Goal: Browse casually: Explore the website without a specific task or goal

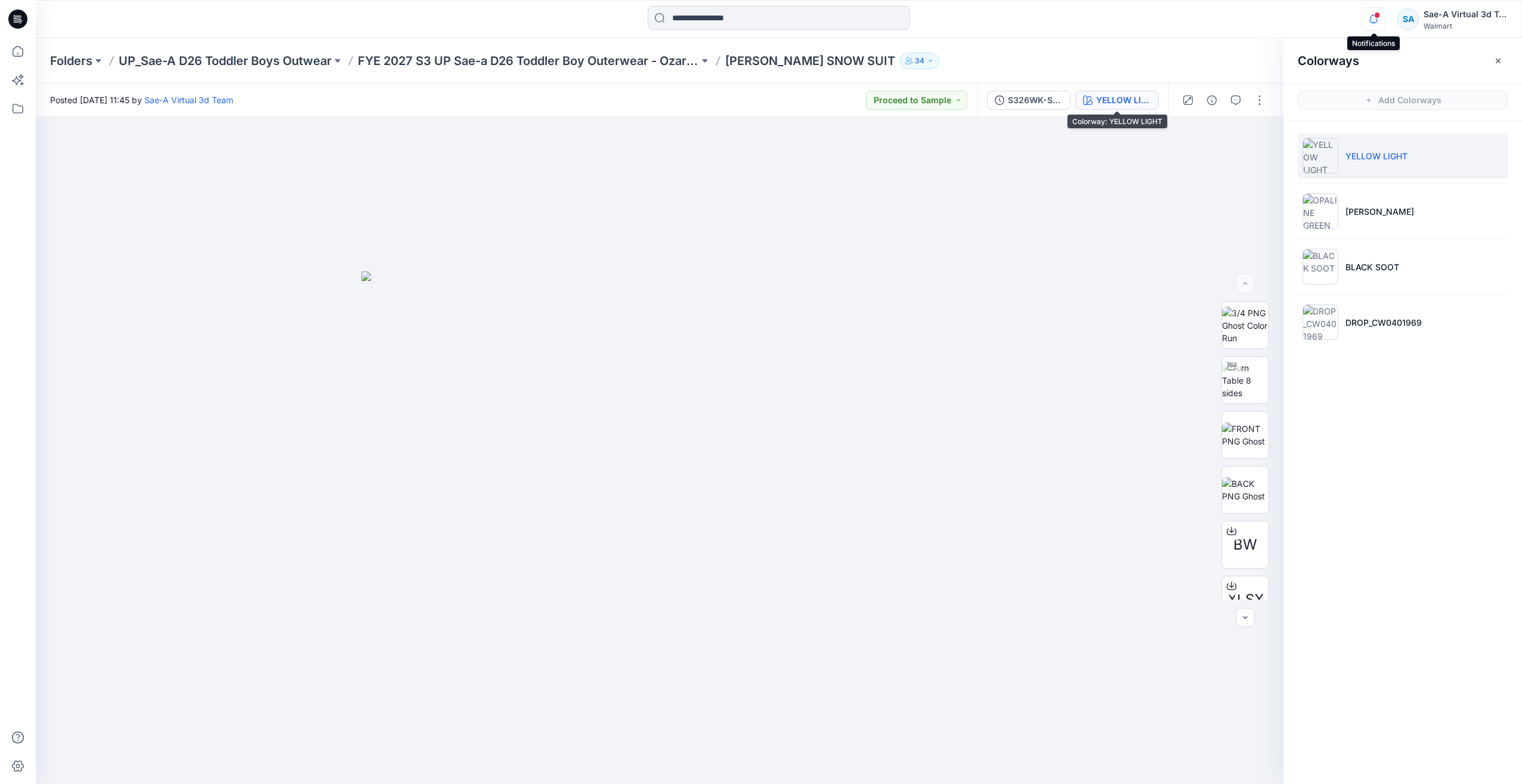
click at [1381, 20] on icon "button" at bounding box center [1373, 19] width 23 height 24
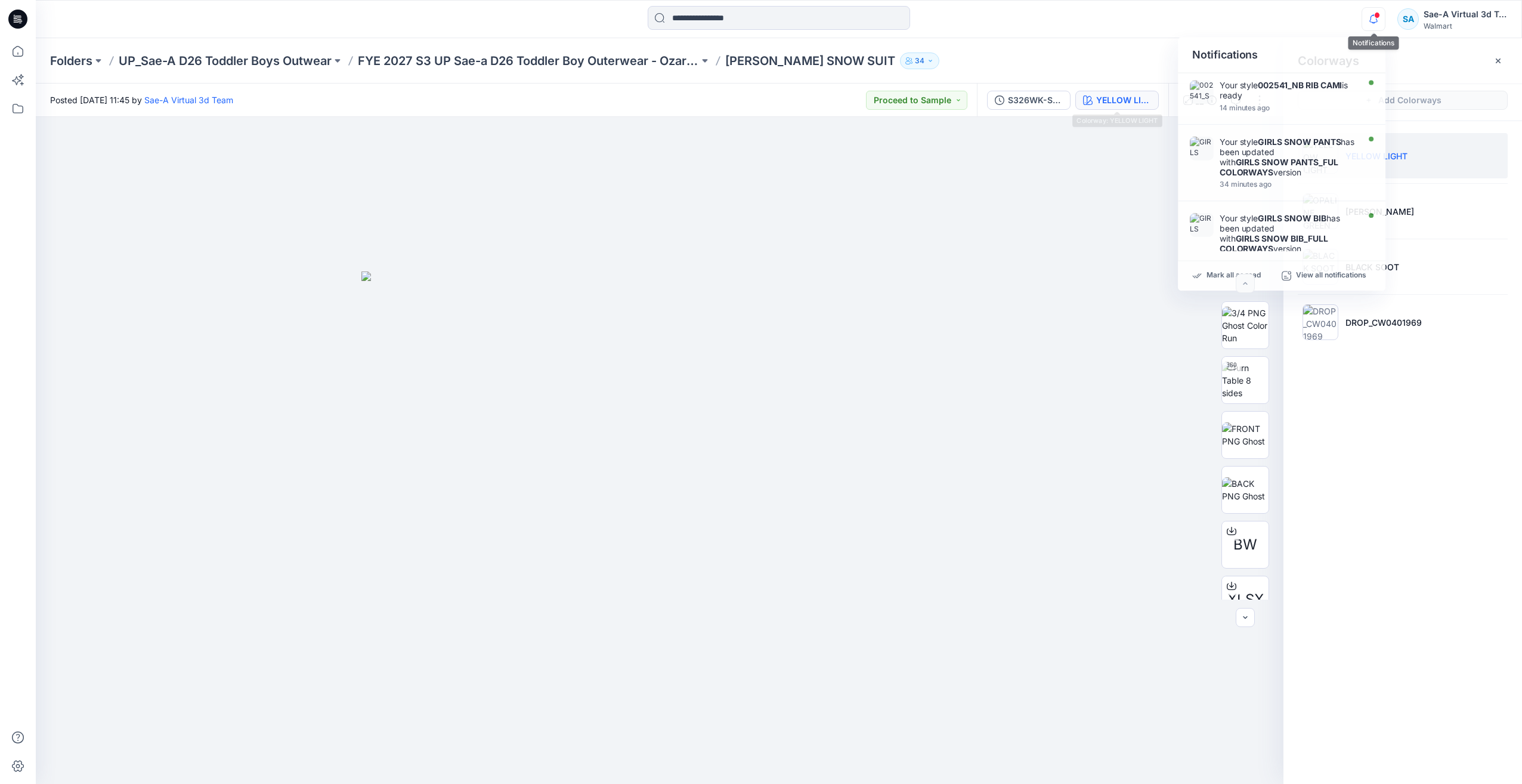
click at [1376, 17] on span at bounding box center [1377, 15] width 6 height 7
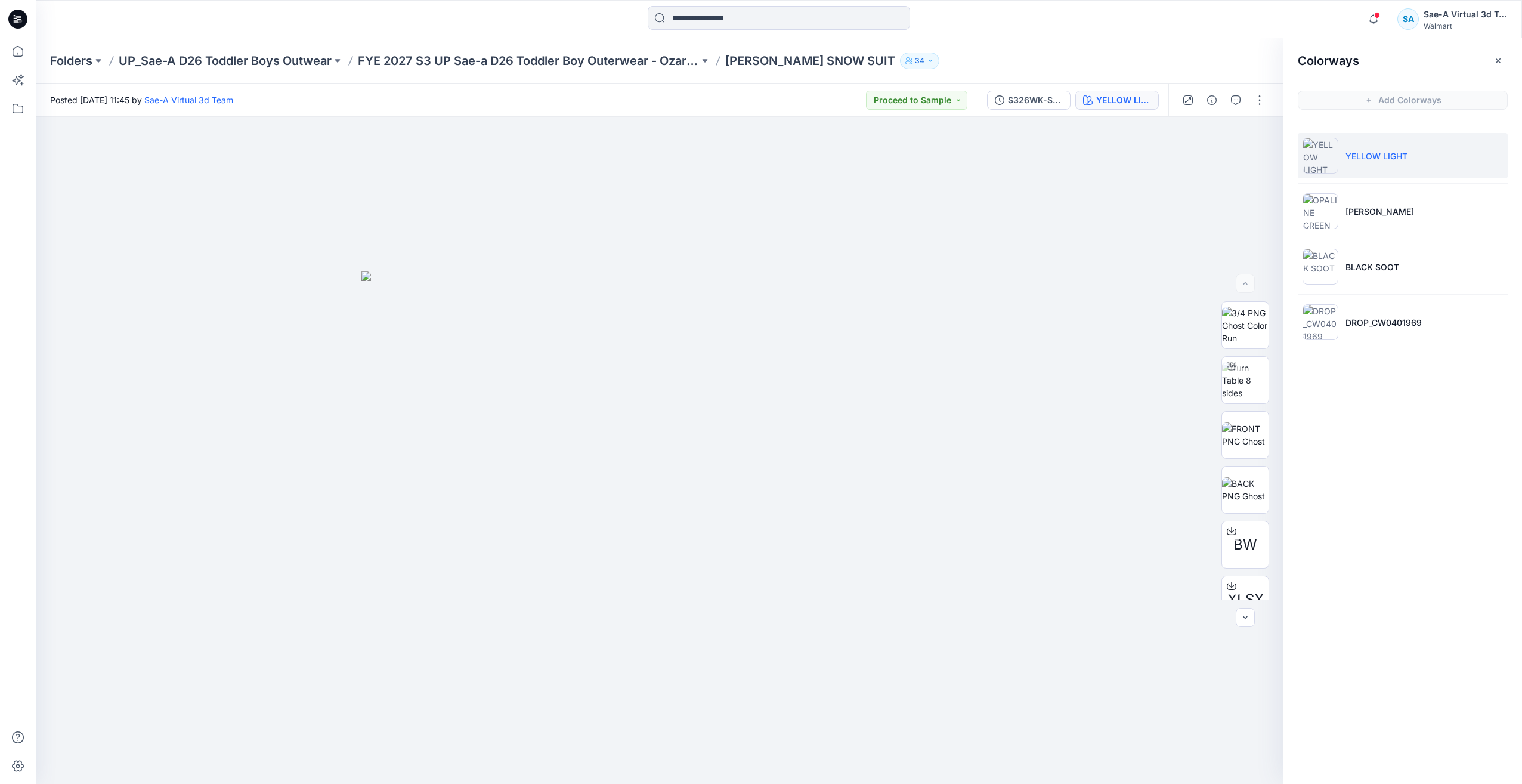
click at [1376, 15] on span at bounding box center [1377, 15] width 6 height 7
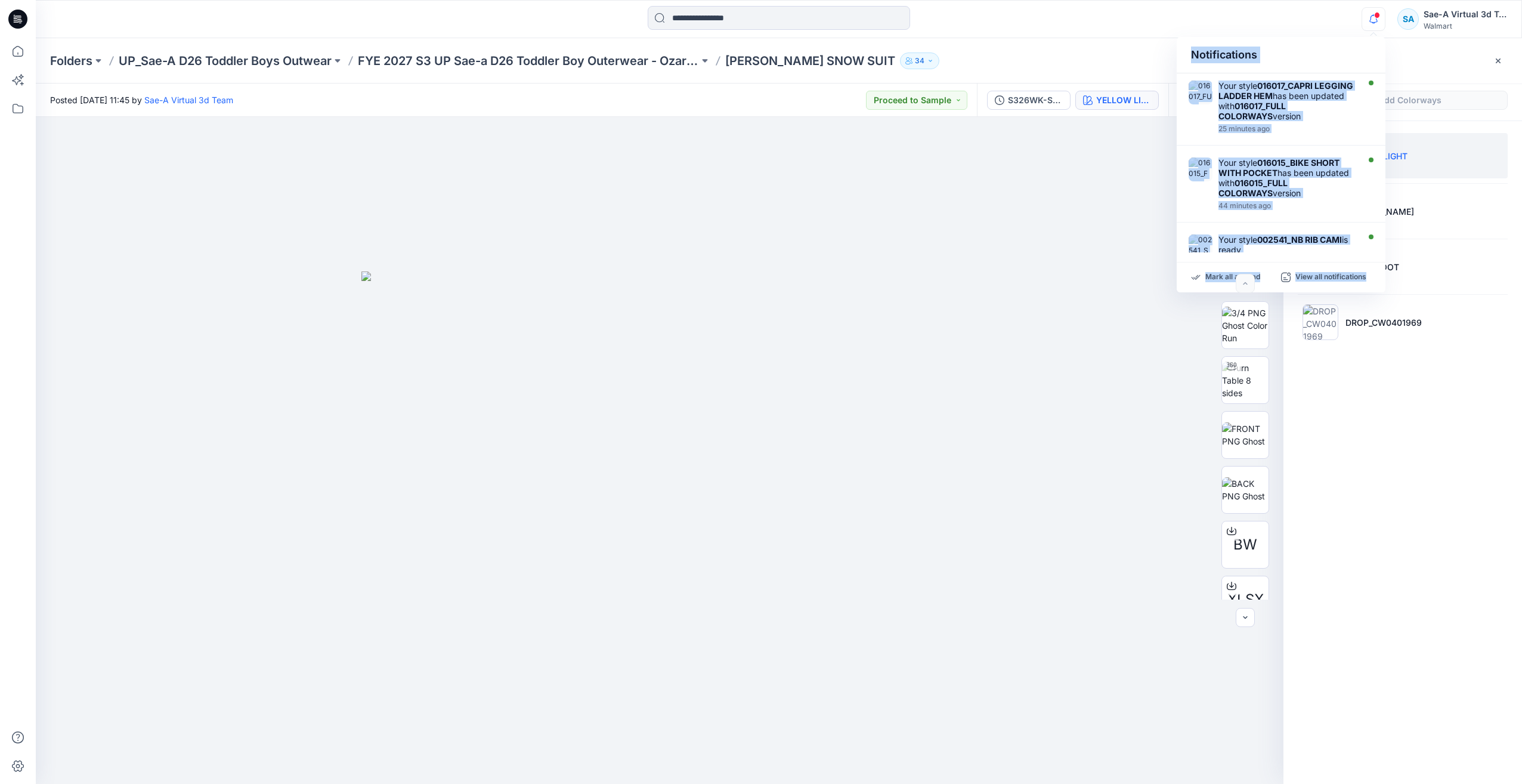
click at [1307, 32] on div "Notifications Your style 016017_CAPRI LEGGING LADDER HEM has been updated with …" at bounding box center [779, 19] width 1486 height 26
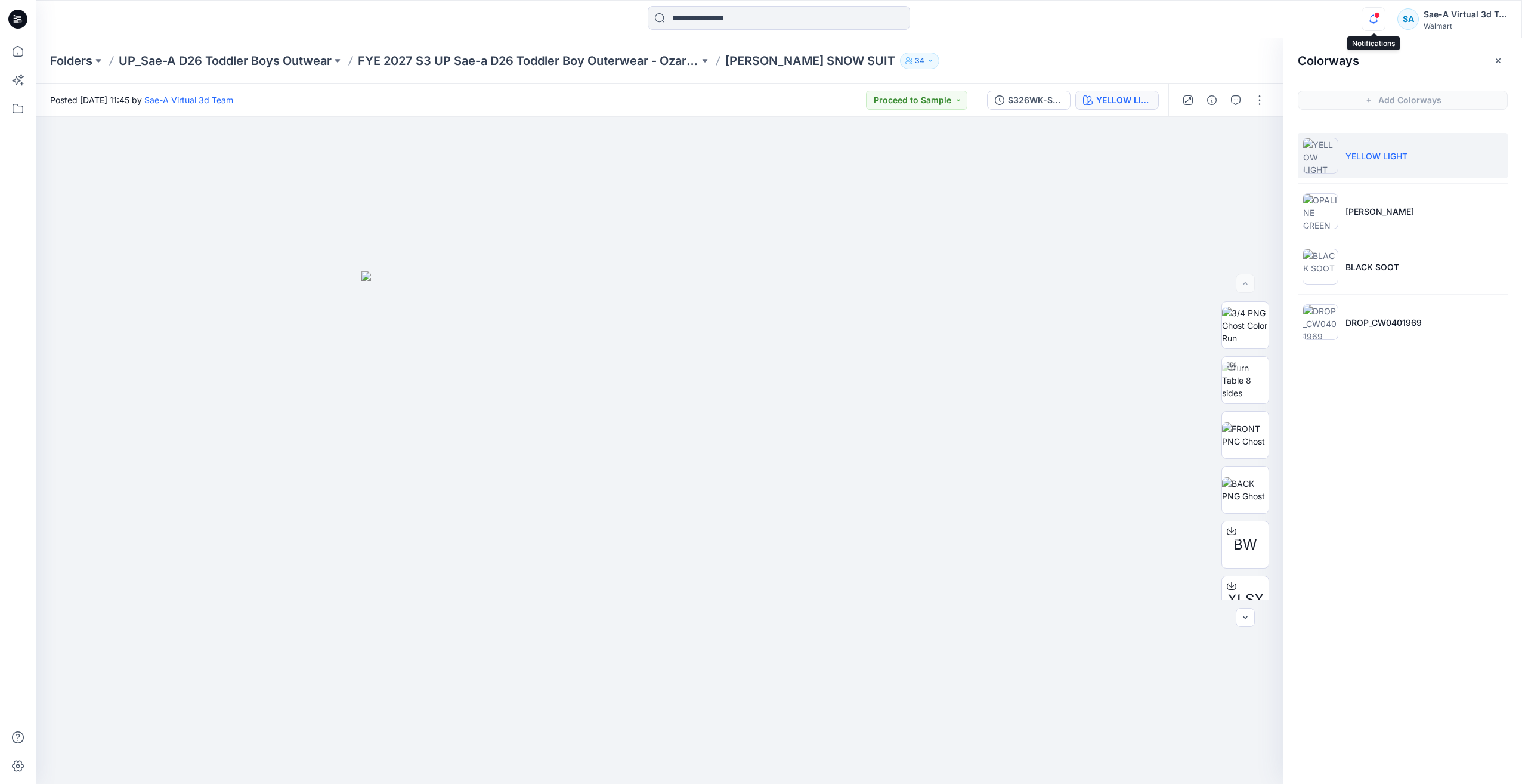
drag, startPoint x: 1365, startPoint y: 22, endPoint x: 1371, endPoint y: 18, distance: 7.2
click at [1366, 22] on icon "button" at bounding box center [1373, 19] width 23 height 24
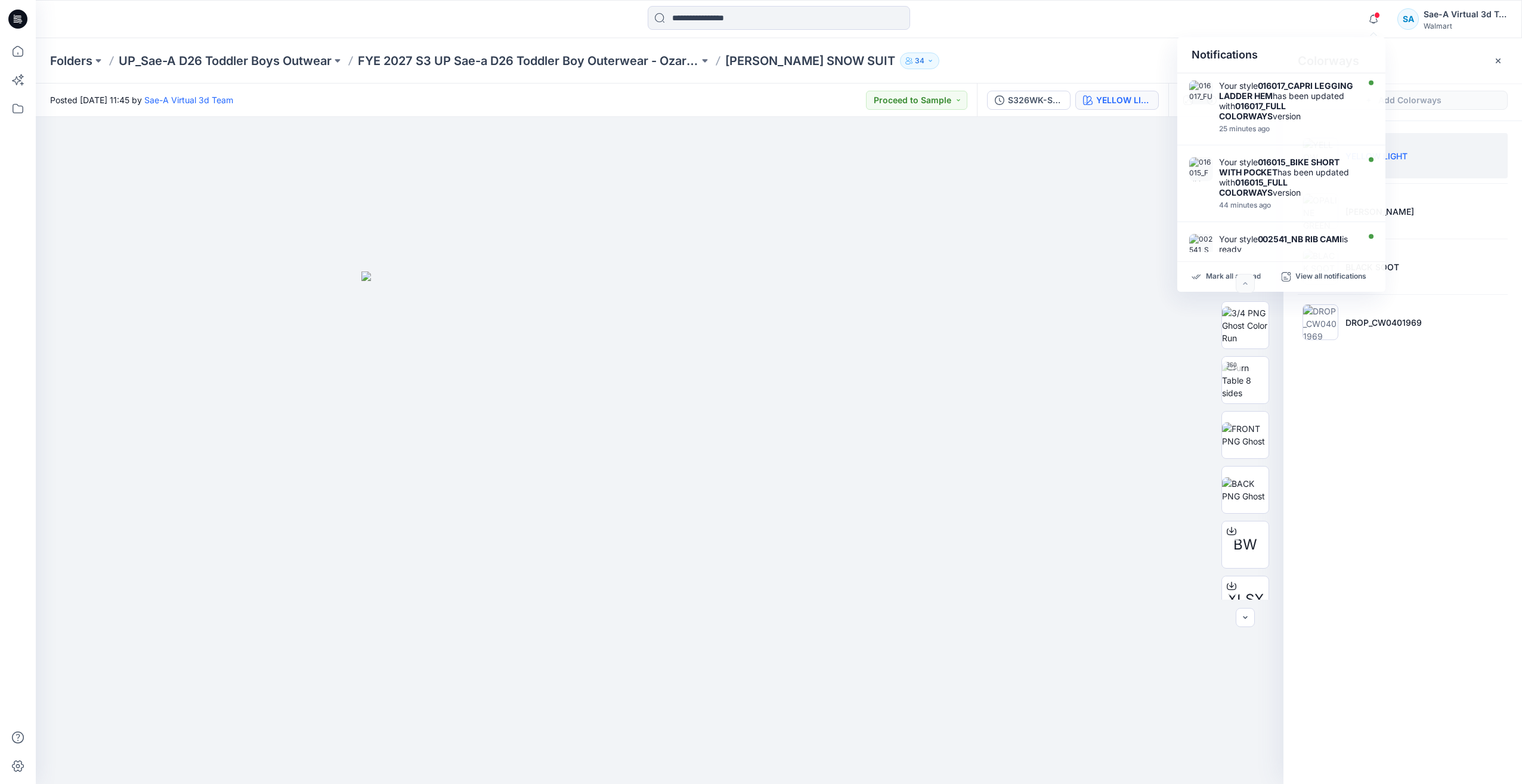
click at [19, 19] on icon at bounding box center [18, 19] width 19 height 19
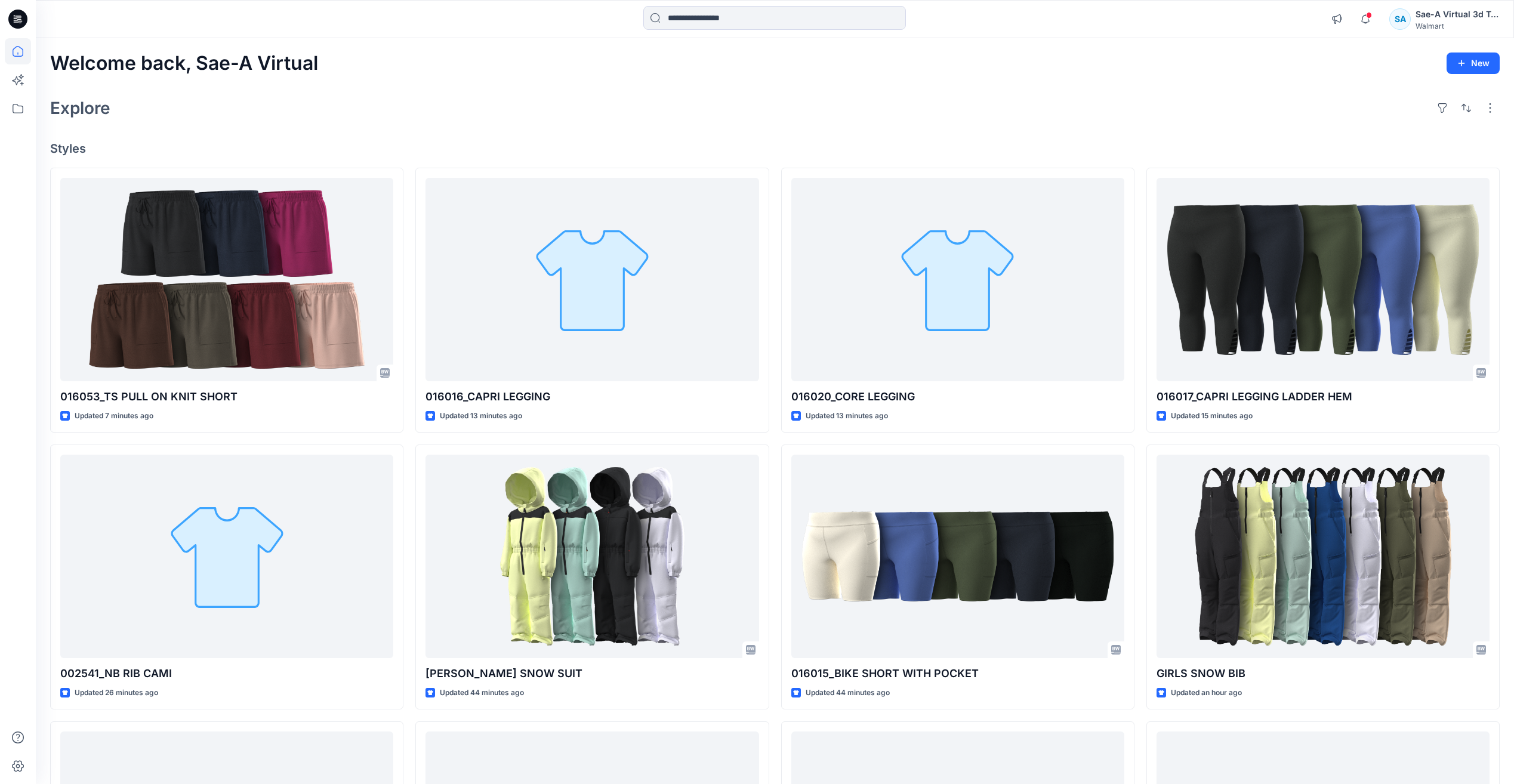
click at [329, 131] on div "Welcome back, Sae-A Virtual New Explore Styles 016053_TS PULL ON KNIT SHORT Upd…" at bounding box center [775, 540] width 1478 height 1005
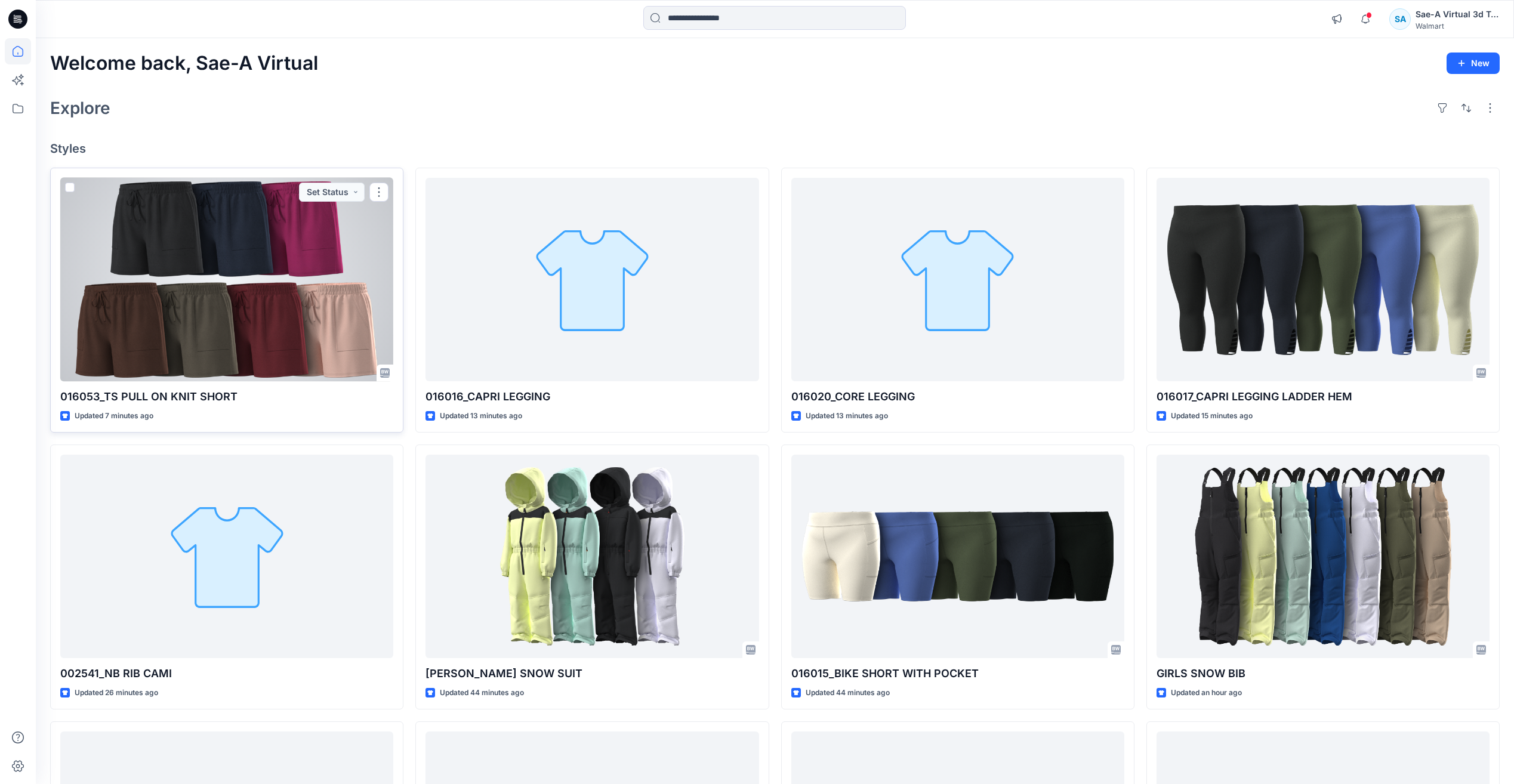
click at [275, 297] on div at bounding box center [227, 279] width 333 height 204
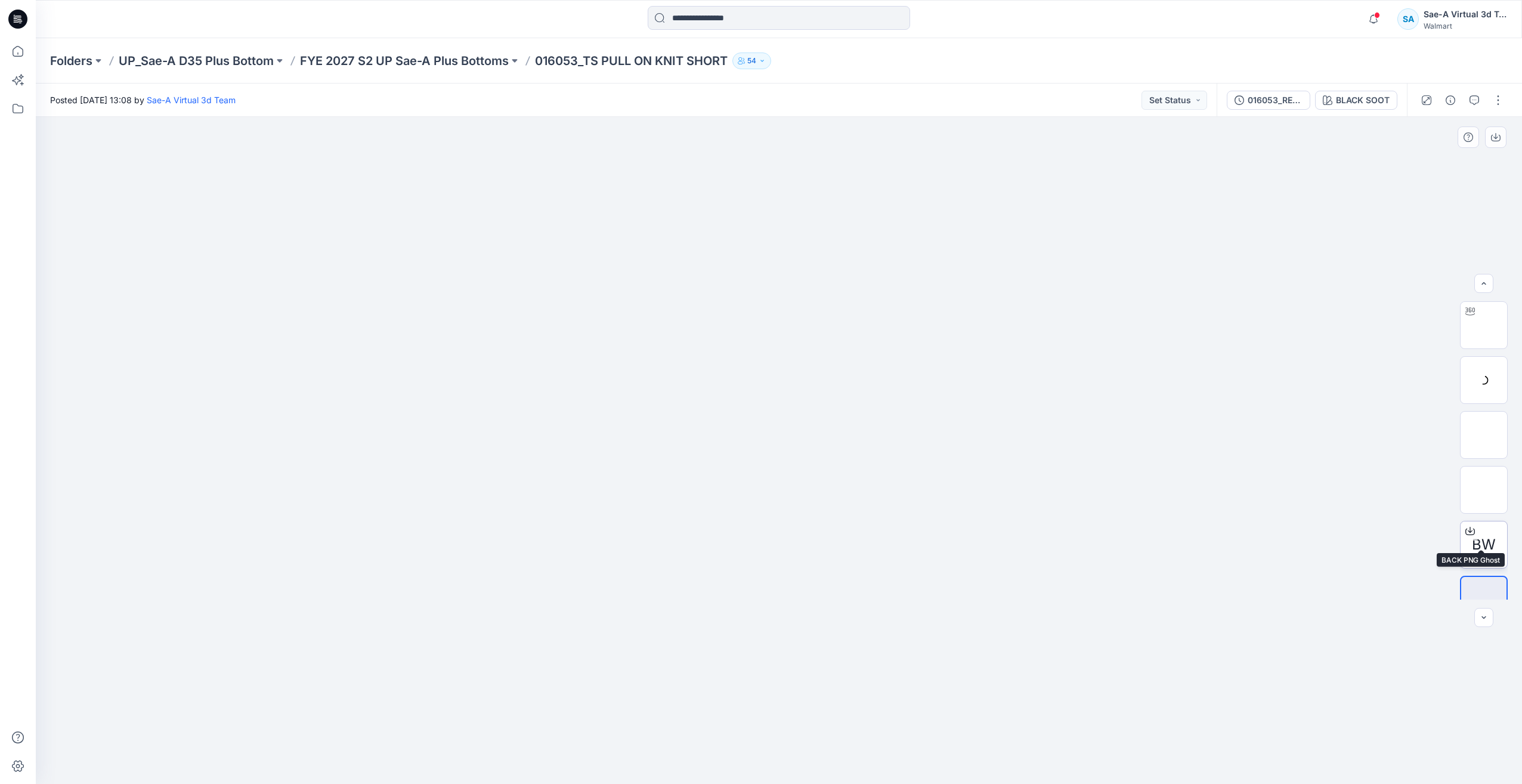
scroll to position [79, 0]
click at [1355, 95] on div "BLACK SOOT" at bounding box center [1363, 100] width 54 height 13
